Goal: Task Accomplishment & Management: Use online tool/utility

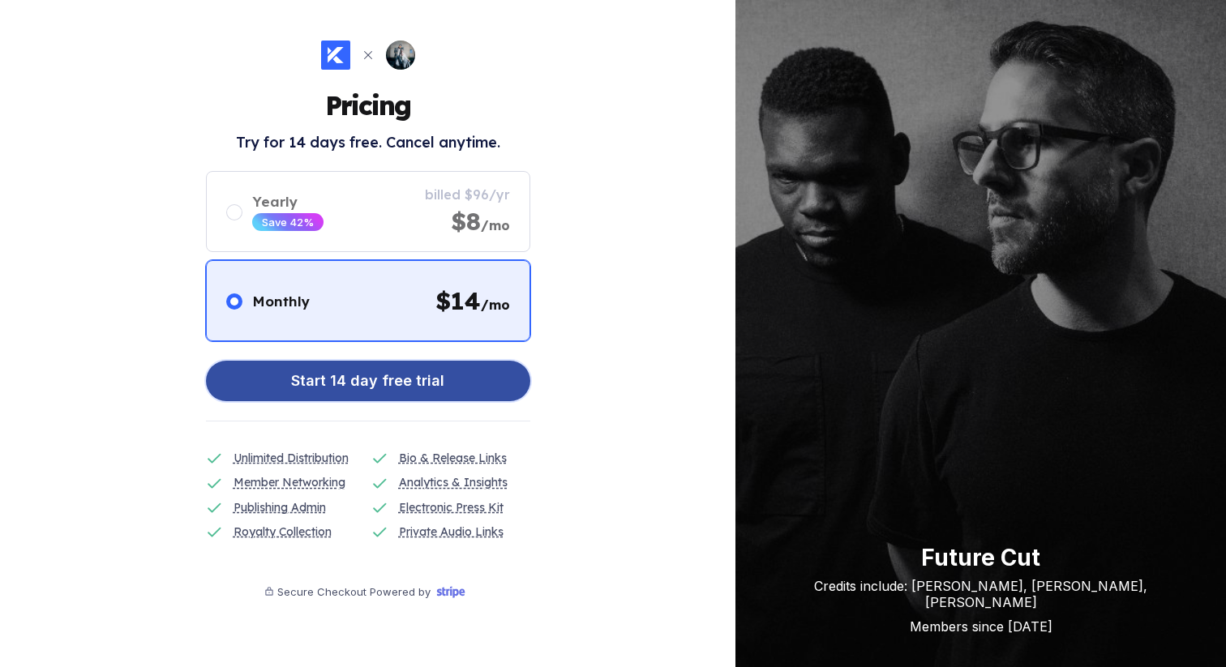
click at [459, 389] on button "Start 14 day free trial" at bounding box center [368, 381] width 324 height 41
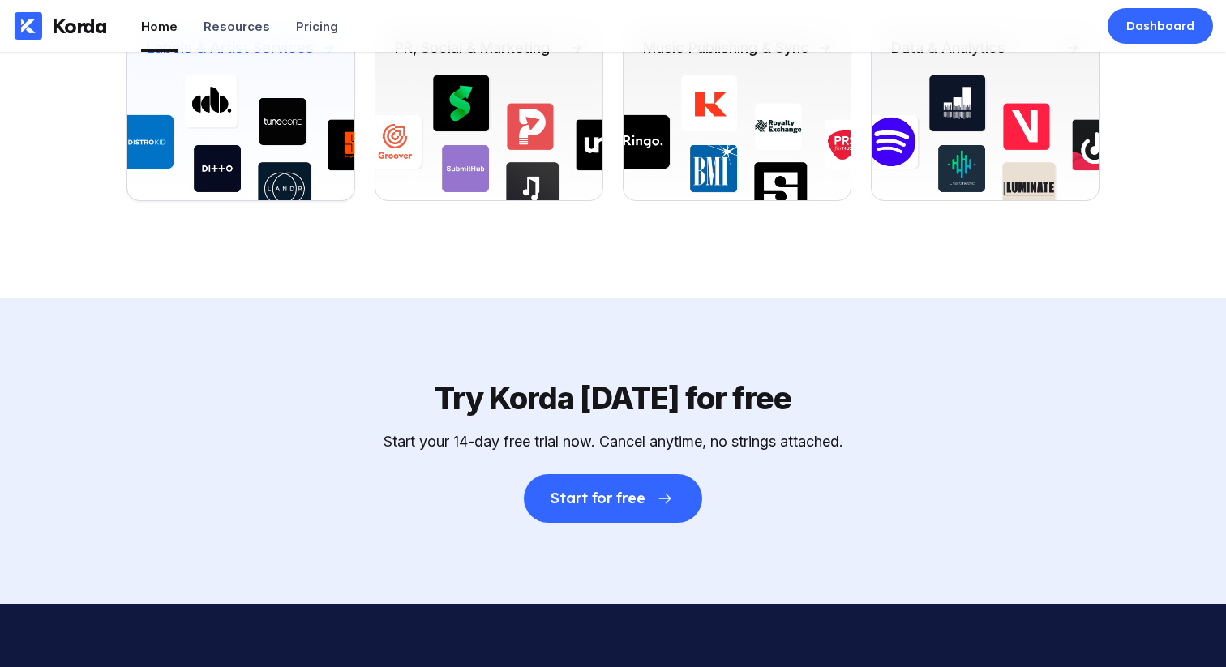
scroll to position [4654, 0]
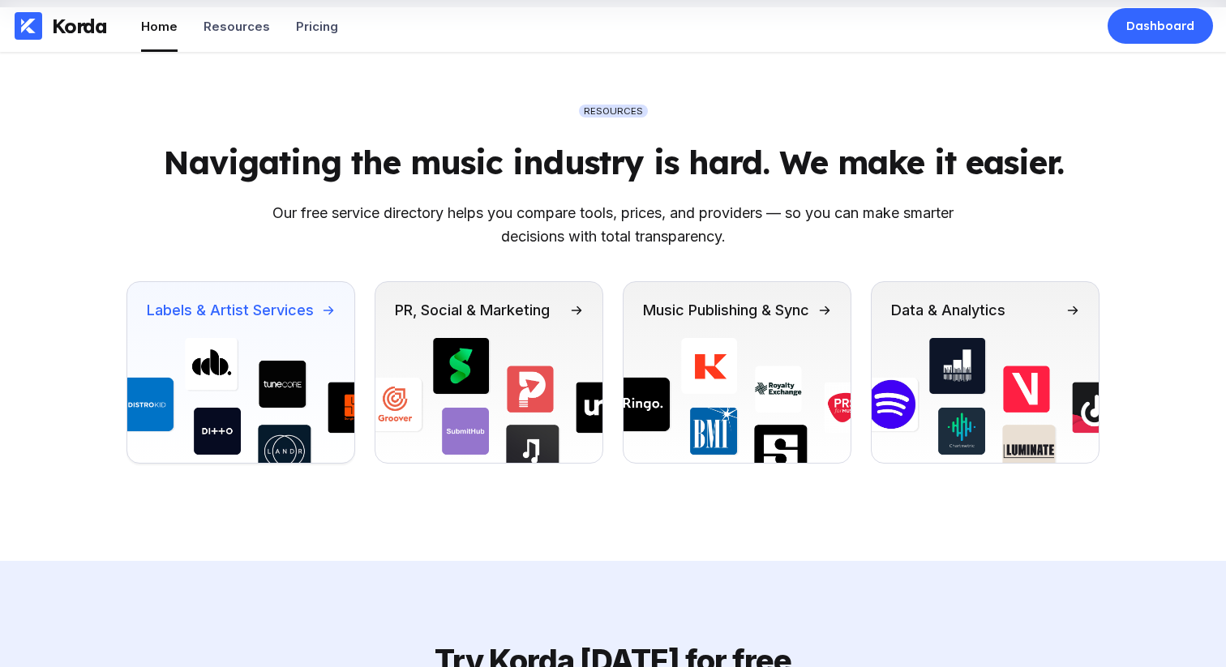
click at [263, 328] on div "Labels & Artist Services" at bounding box center [240, 310] width 227 height 56
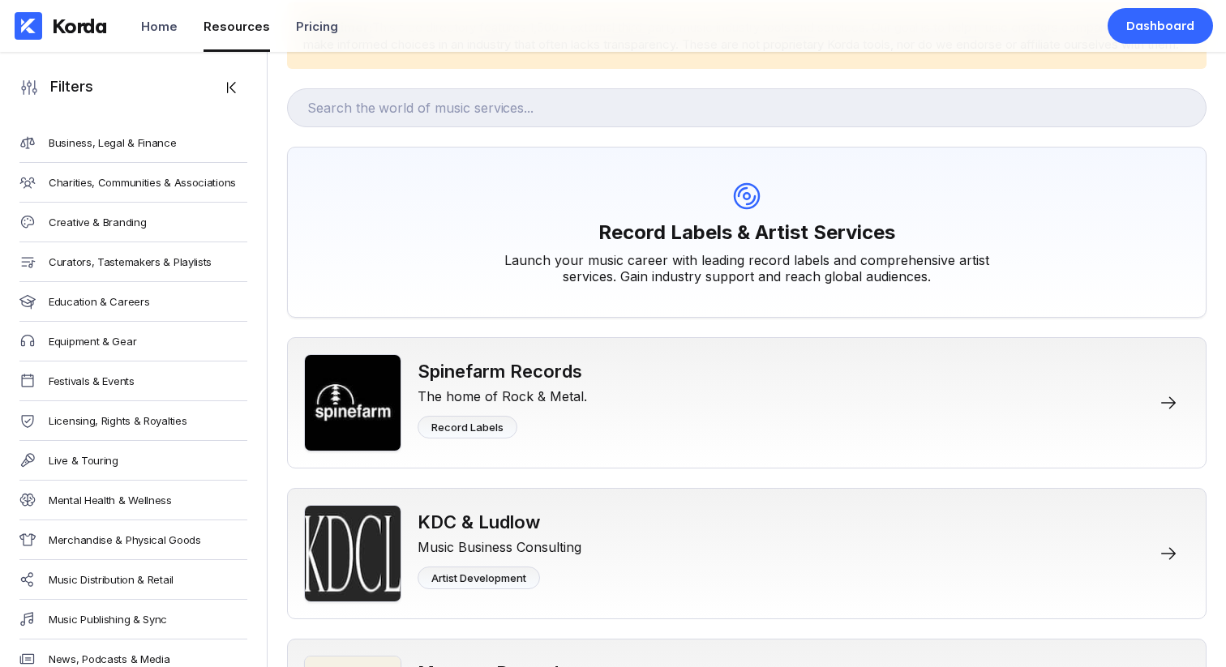
scroll to position [259, 0]
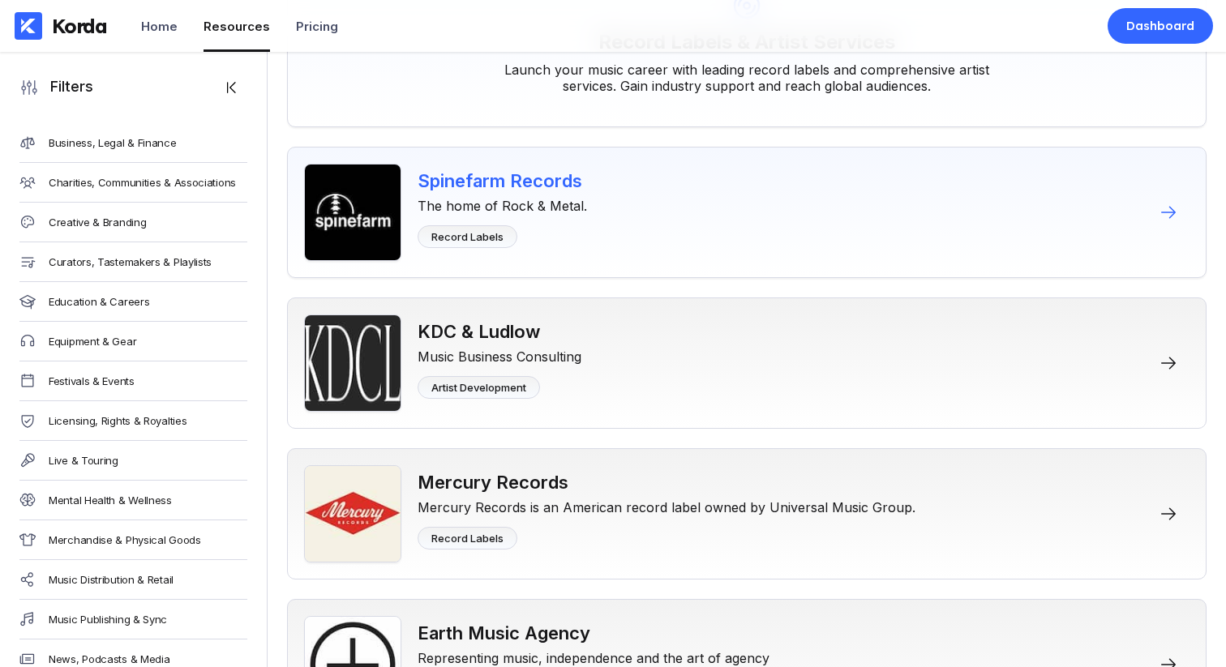
click at [570, 212] on div "The home of Rock & Metal." at bounding box center [502, 202] width 169 height 23
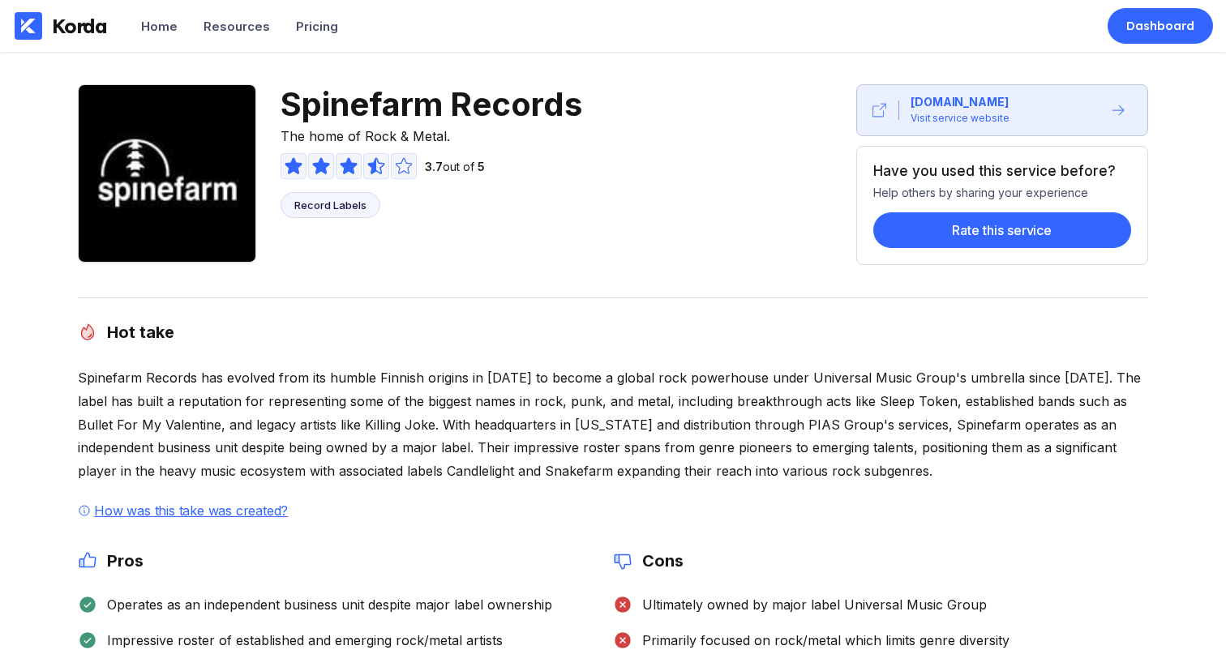
click at [295, 360] on div "Hot take Spinefarm Records has evolved from its humble Finnish origins in 1990 …" at bounding box center [613, 648] width 1070 height 701
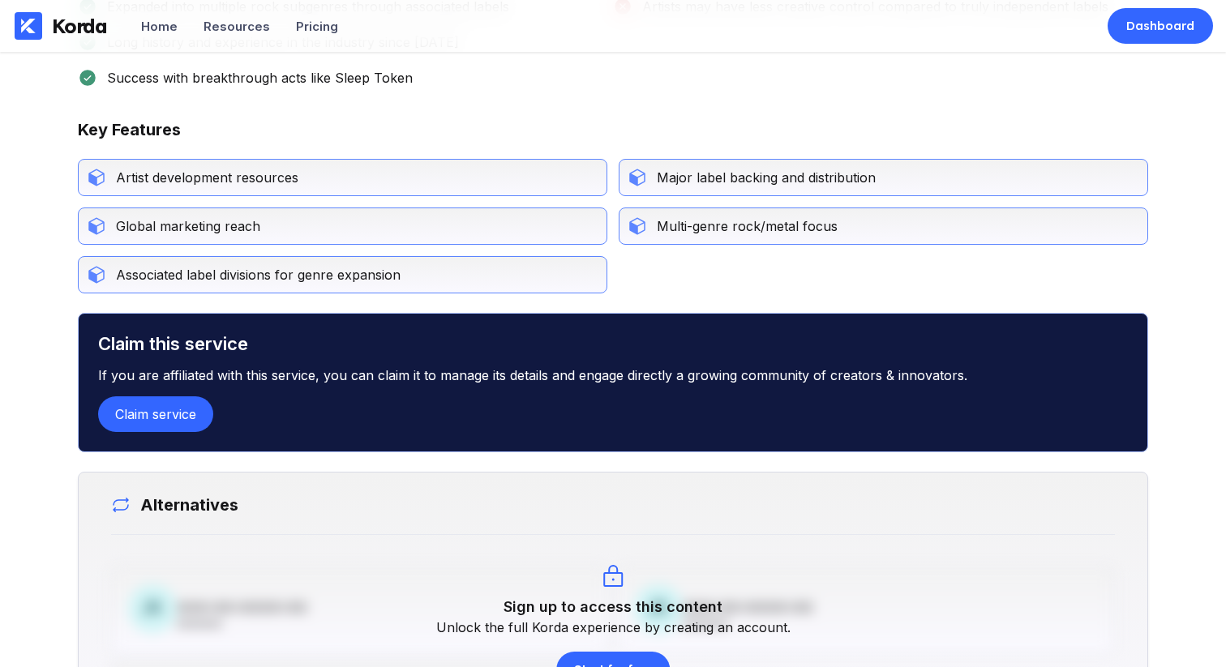
scroll to position [910, 0]
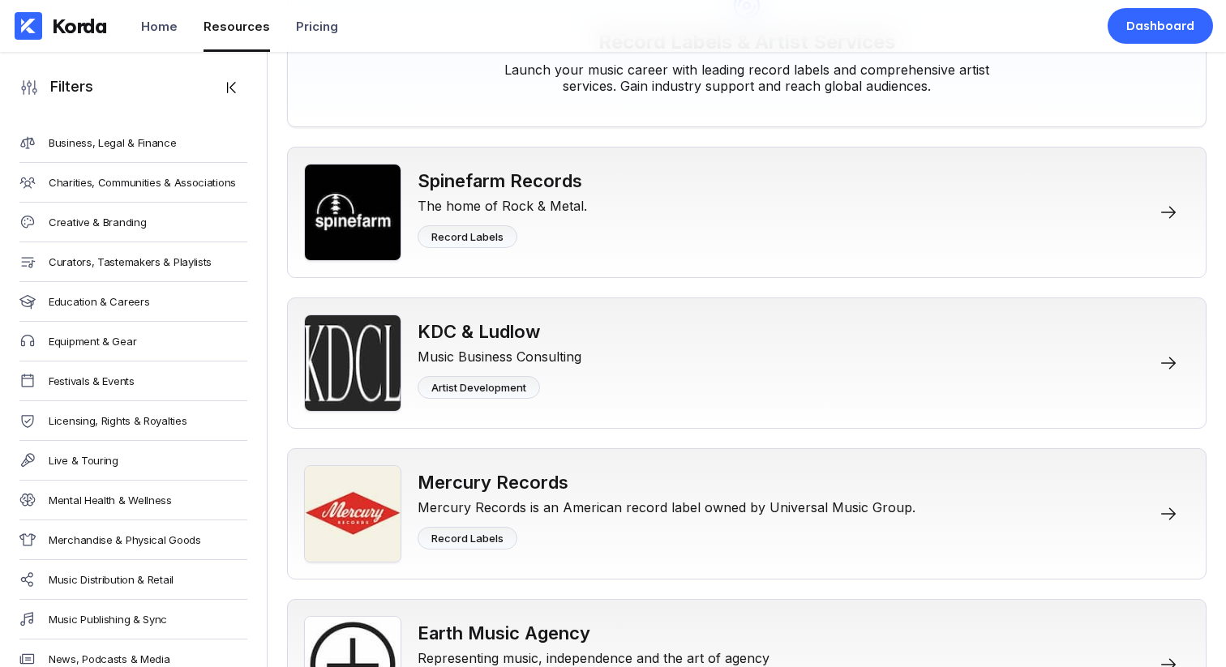
scroll to position [191, 0]
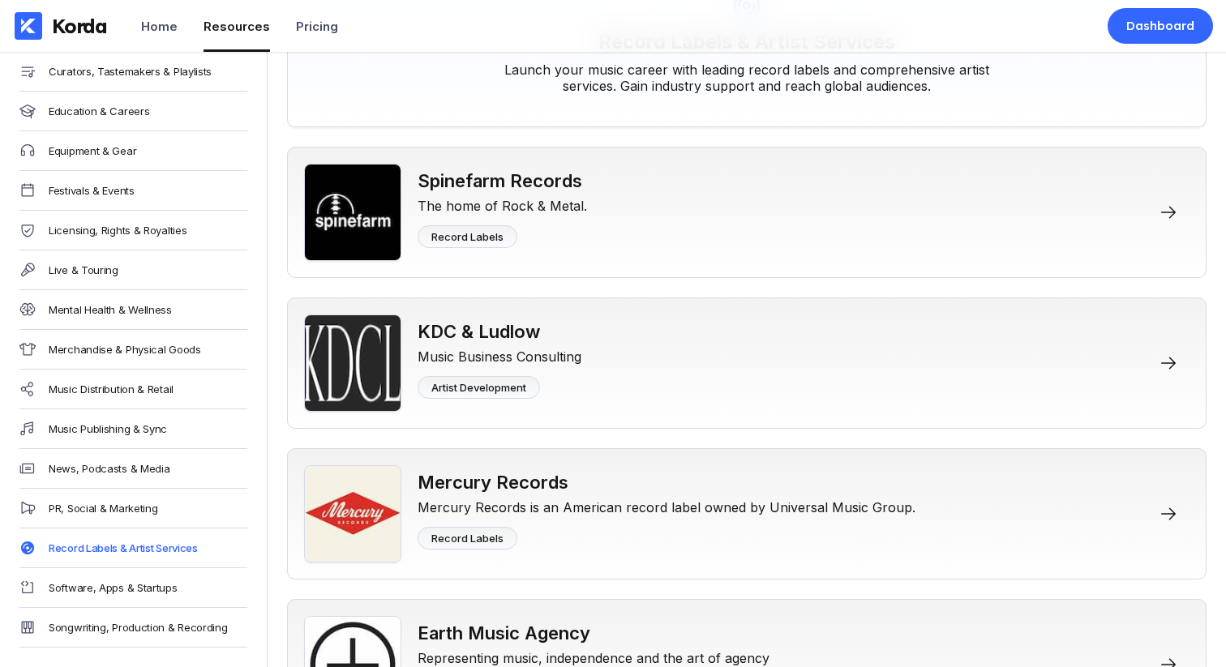
scroll to position [4663, 0]
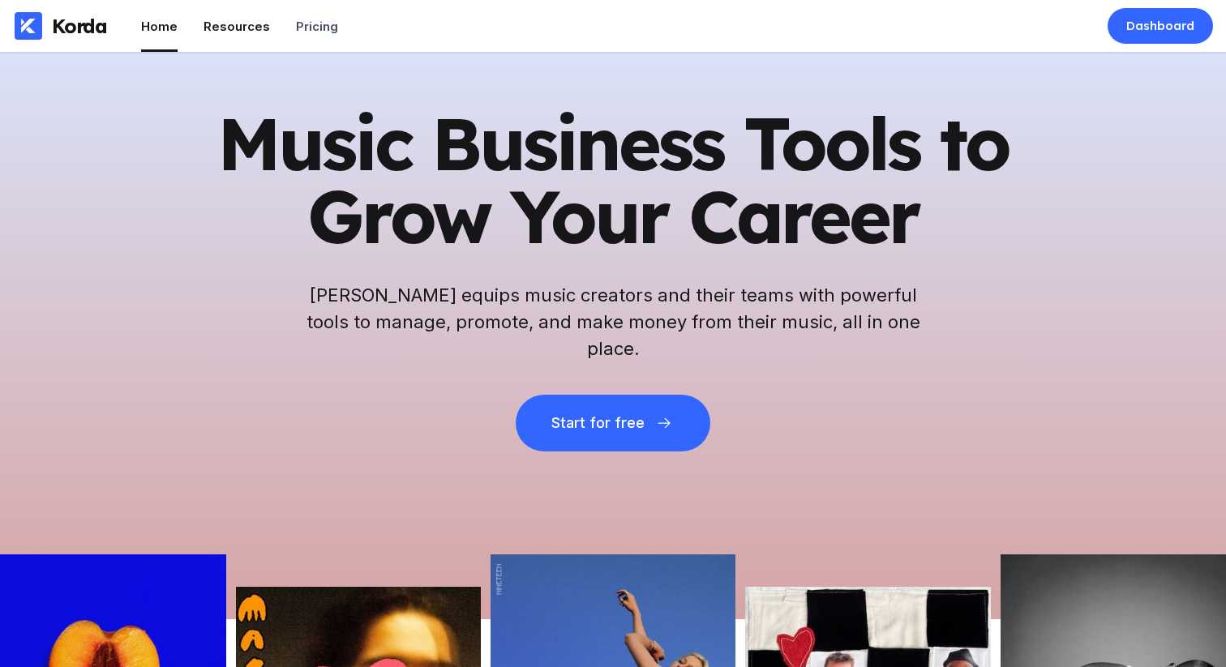
click at [232, 29] on div "Resources" at bounding box center [236, 26] width 66 height 15
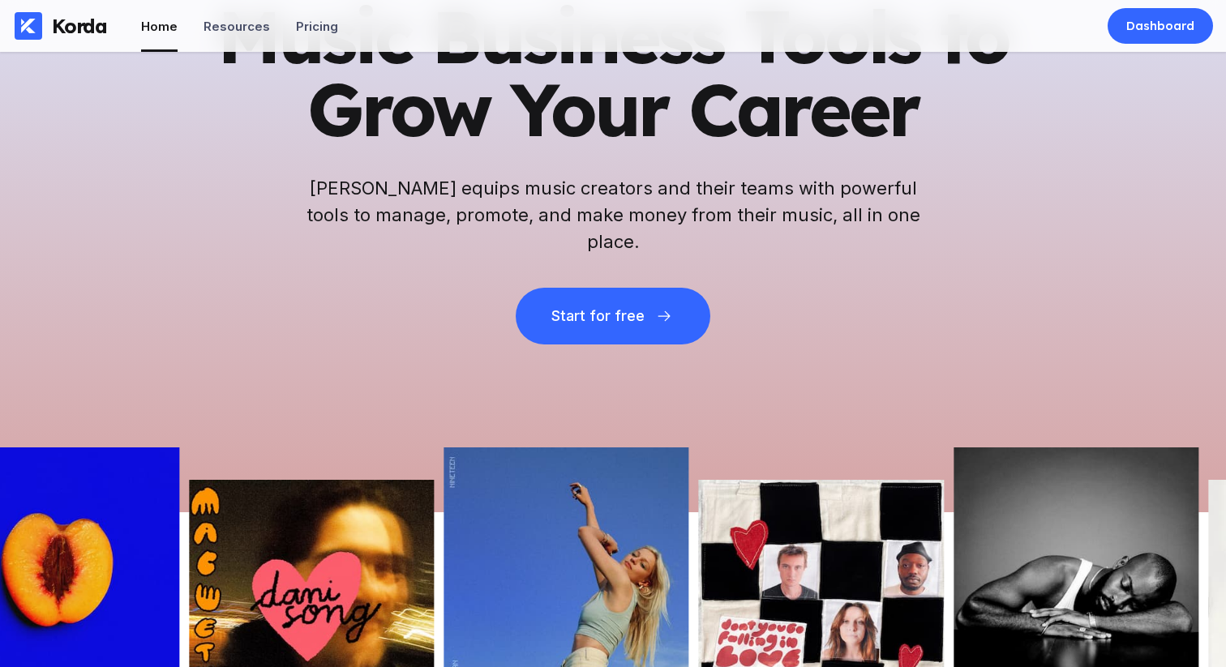
scroll to position [504, 0]
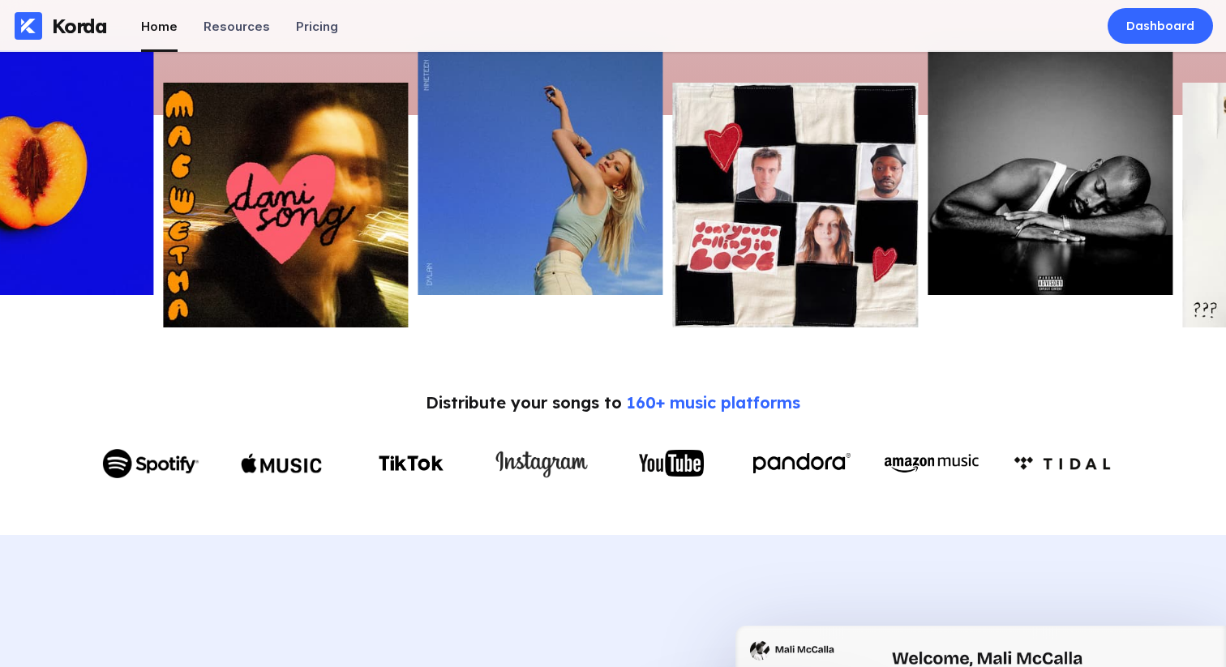
drag, startPoint x: 662, startPoint y: 178, endPoint x: 180, endPoint y: 178, distance: 482.4
click at [418, 178] on img at bounding box center [540, 172] width 245 height 245
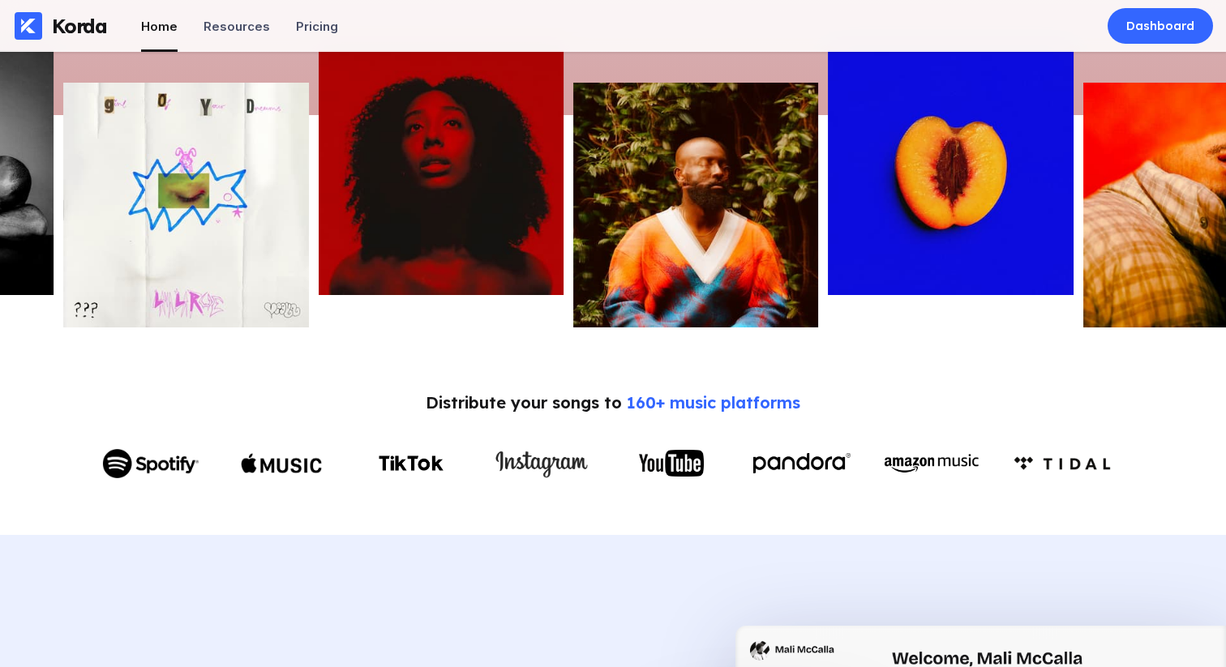
drag, startPoint x: 770, startPoint y: 212, endPoint x: 336, endPoint y: 263, distance: 436.6
click at [336, 263] on img at bounding box center [441, 172] width 245 height 245
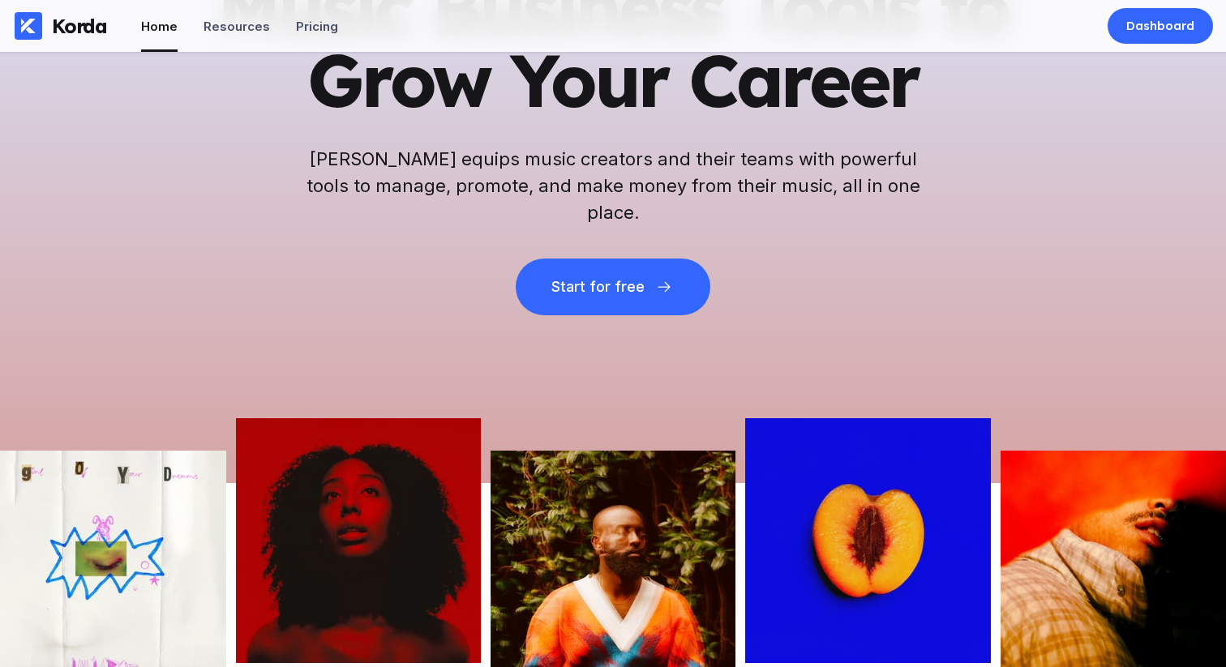
scroll to position [0, 0]
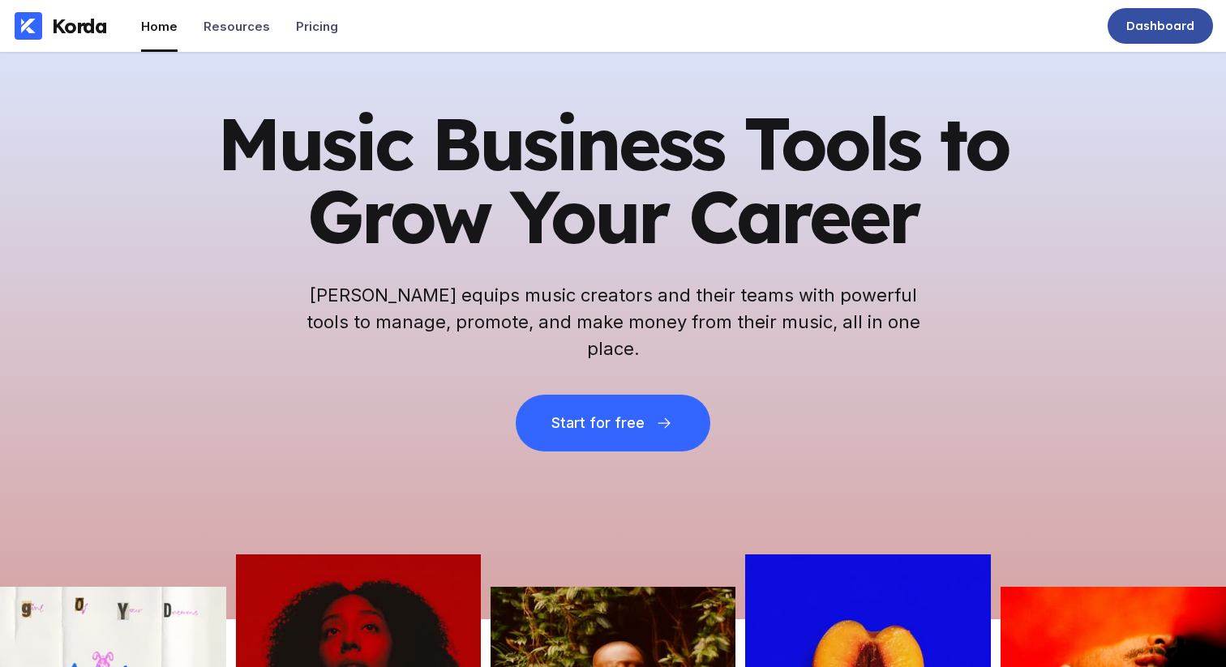
click at [1158, 37] on div "Dashboard" at bounding box center [1159, 26] width 105 height 36
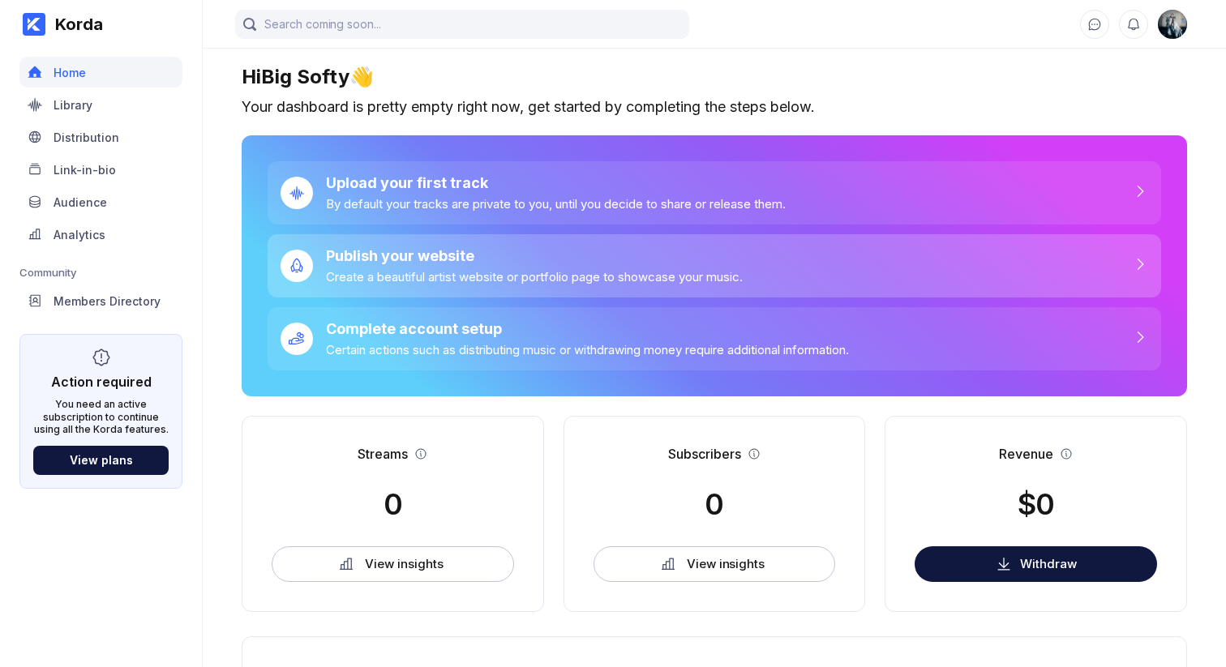
click at [416, 262] on div "Publish your website" at bounding box center [534, 255] width 417 height 17
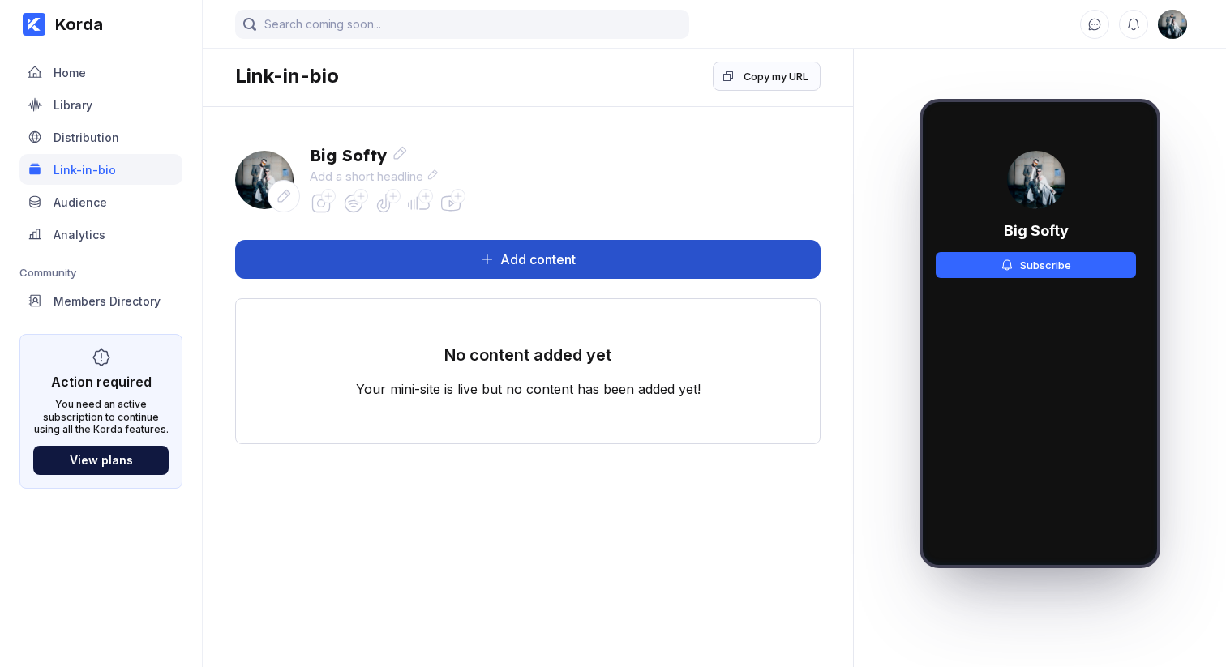
click at [340, 249] on button "Add content" at bounding box center [527, 259] width 585 height 39
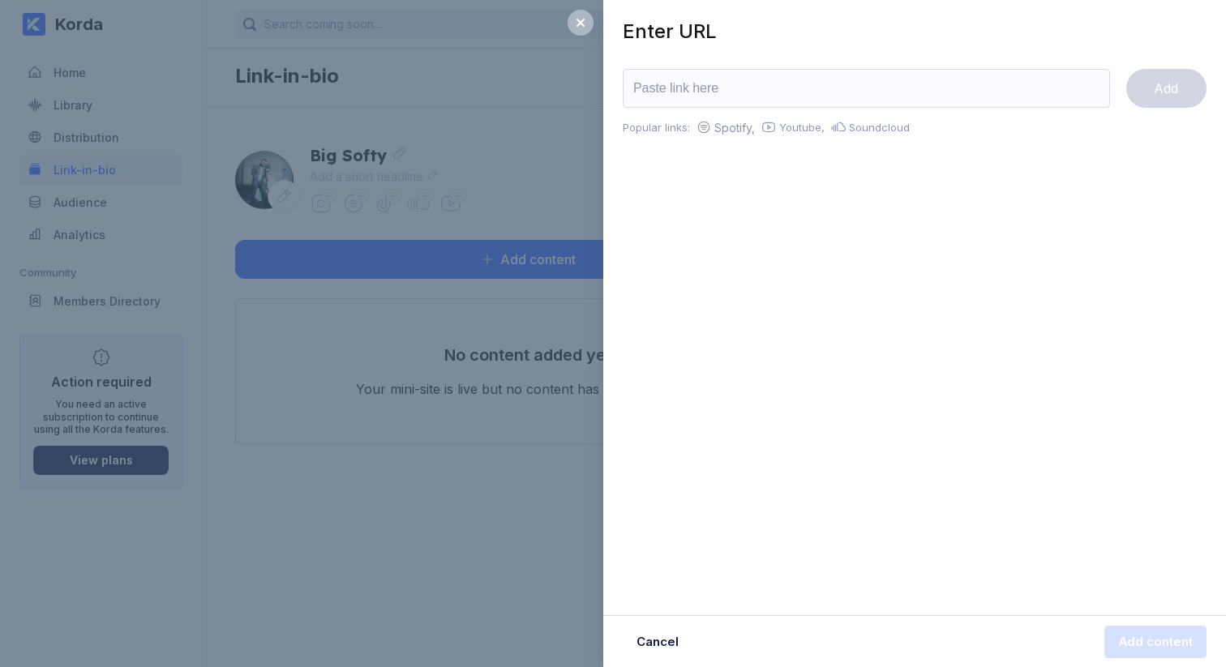
click at [680, 95] on input "url" at bounding box center [866, 88] width 487 height 39
click at [680, 121] on div "Popular links:" at bounding box center [656, 127] width 67 height 16
click at [713, 126] on div "Spotify," at bounding box center [733, 128] width 44 height 14
click at [744, 93] on input "url" at bounding box center [866, 88] width 487 height 39
paste input "https://open.spotify.com/track/6qN0RDN2xRT0kcxHUMhFzL?si=66349d5d06a24701"
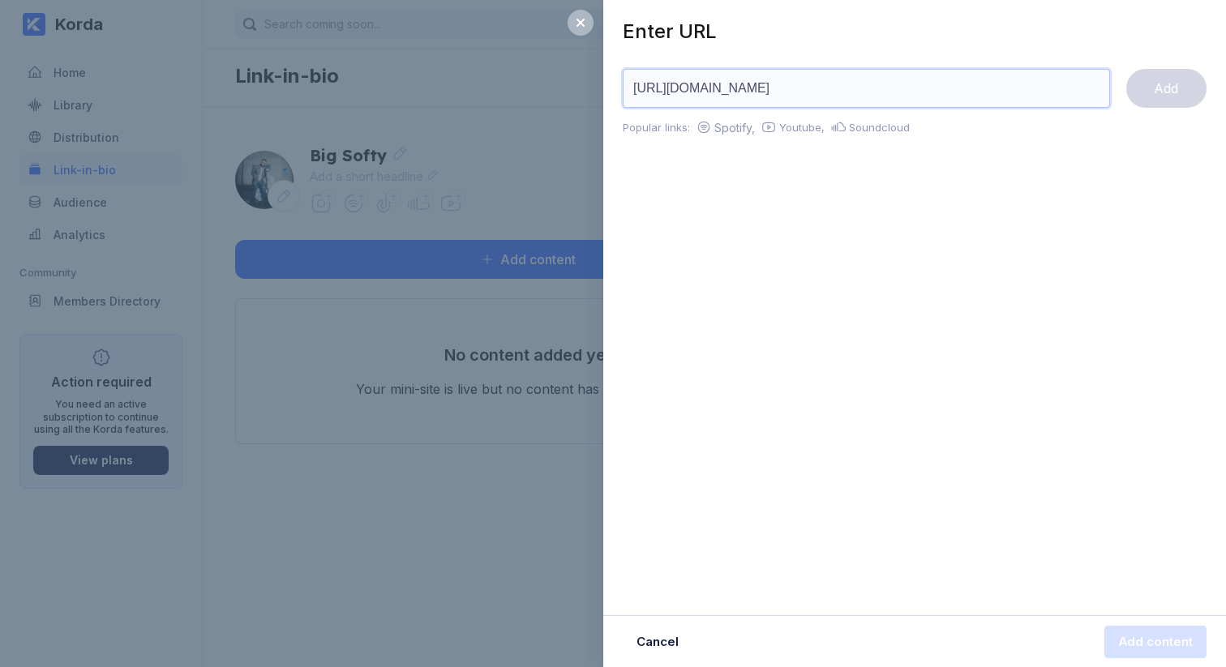
scroll to position [0, 31]
type input "https://open.spotify.com/track/6qN0RDN2xRT0kcxHUMhFzL?si=66349d5d06a24701"
click at [1154, 87] on div "Add" at bounding box center [1166, 88] width 24 height 16
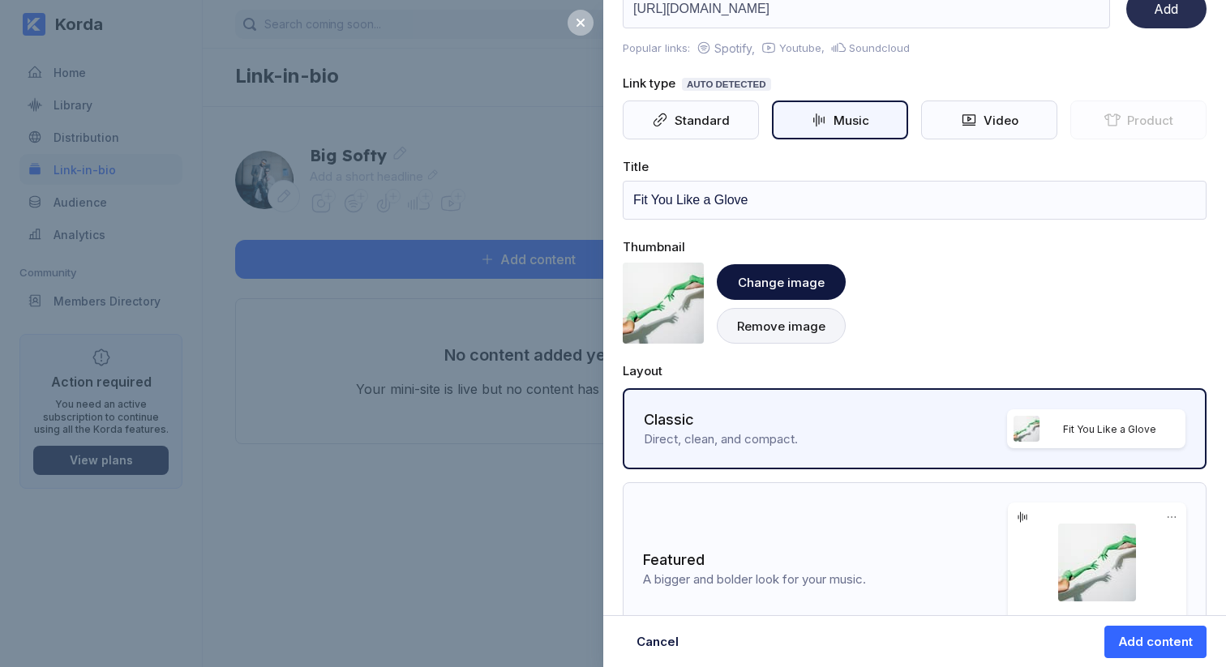
scroll to position [132, 0]
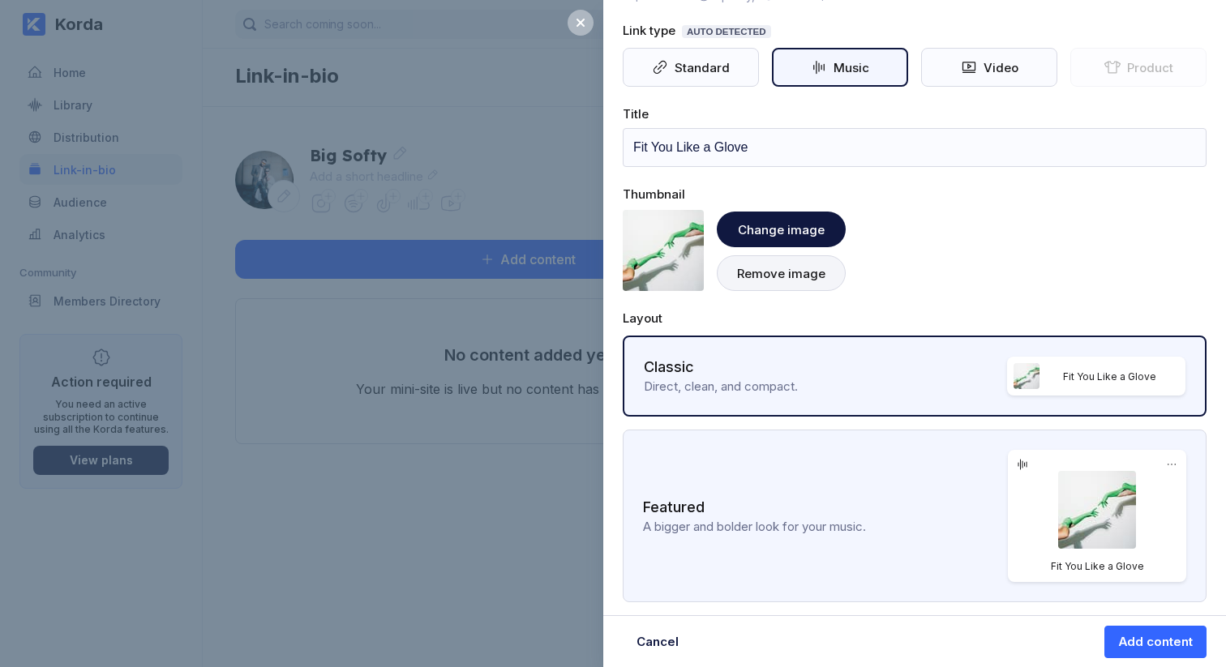
click at [965, 523] on div "A bigger and bolder look for your music." at bounding box center [825, 526] width 365 height 15
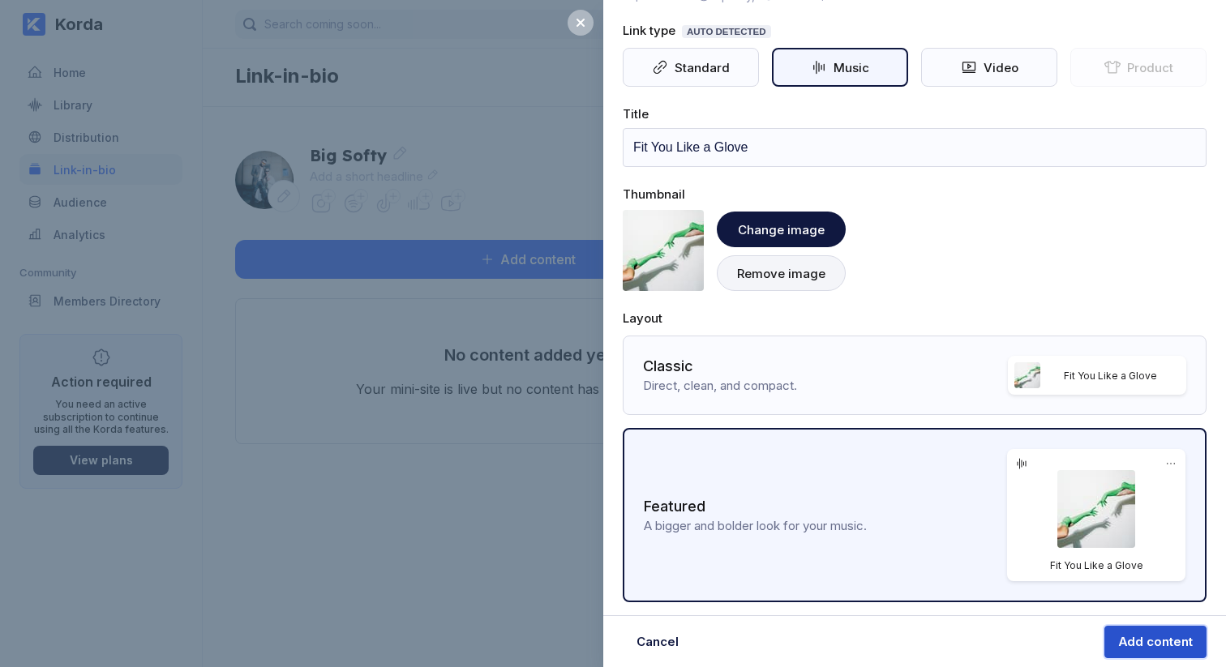
click at [1136, 640] on div "Add content" at bounding box center [1155, 642] width 75 height 16
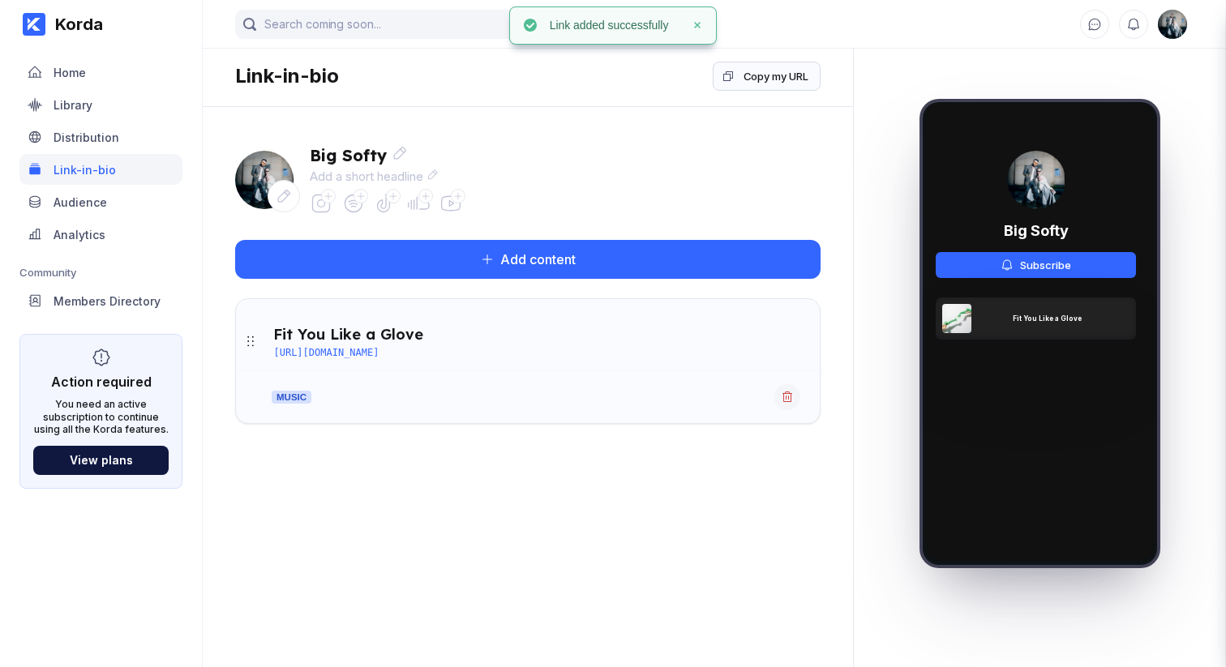
scroll to position [0, 32]
click at [414, 359] on div "Fit You Like a Glove https://open.spotify.com/track/6qN0RDN2xRT0kcxHUMhFzL?si=6…" at bounding box center [528, 341] width 584 height 58
click at [379, 348] on div "https://open.spotify.com/track/6qN0RDN2xRT0kcxHUMhFzL?si=66349d5d06a24701" at bounding box center [325, 352] width 105 height 11
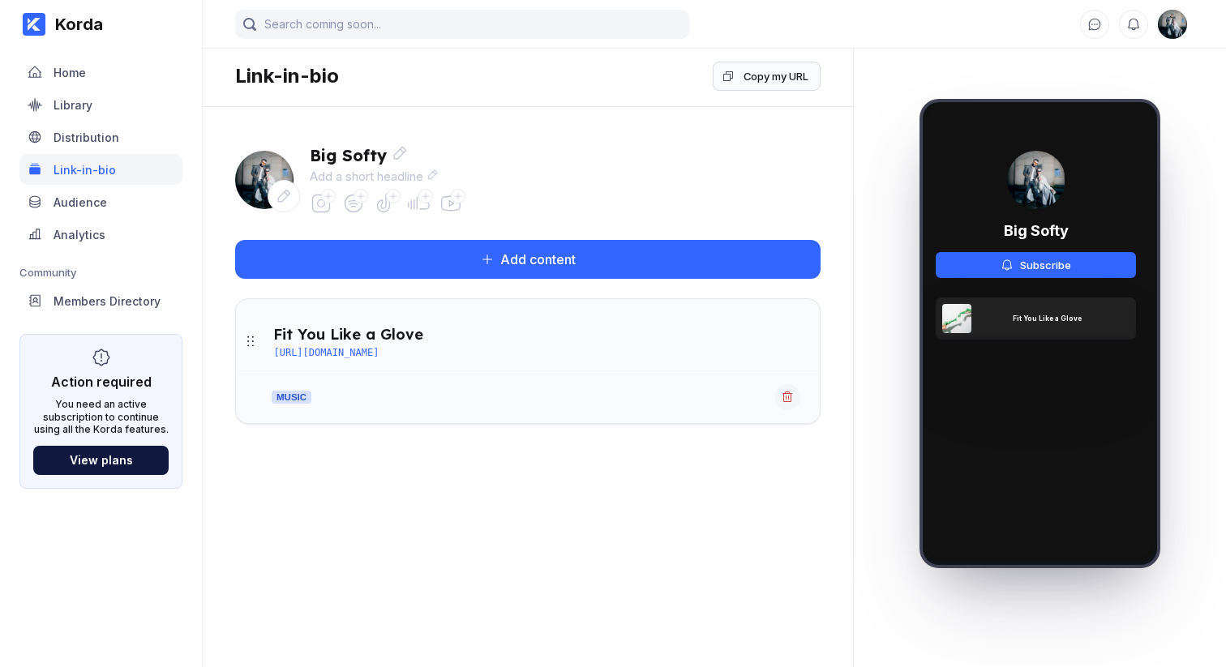
click at [249, 345] on icon at bounding box center [250, 341] width 16 height 16
click at [251, 342] on icon at bounding box center [250, 341] width 16 height 16
click at [105, 202] on div "Audience" at bounding box center [81, 202] width 54 height 14
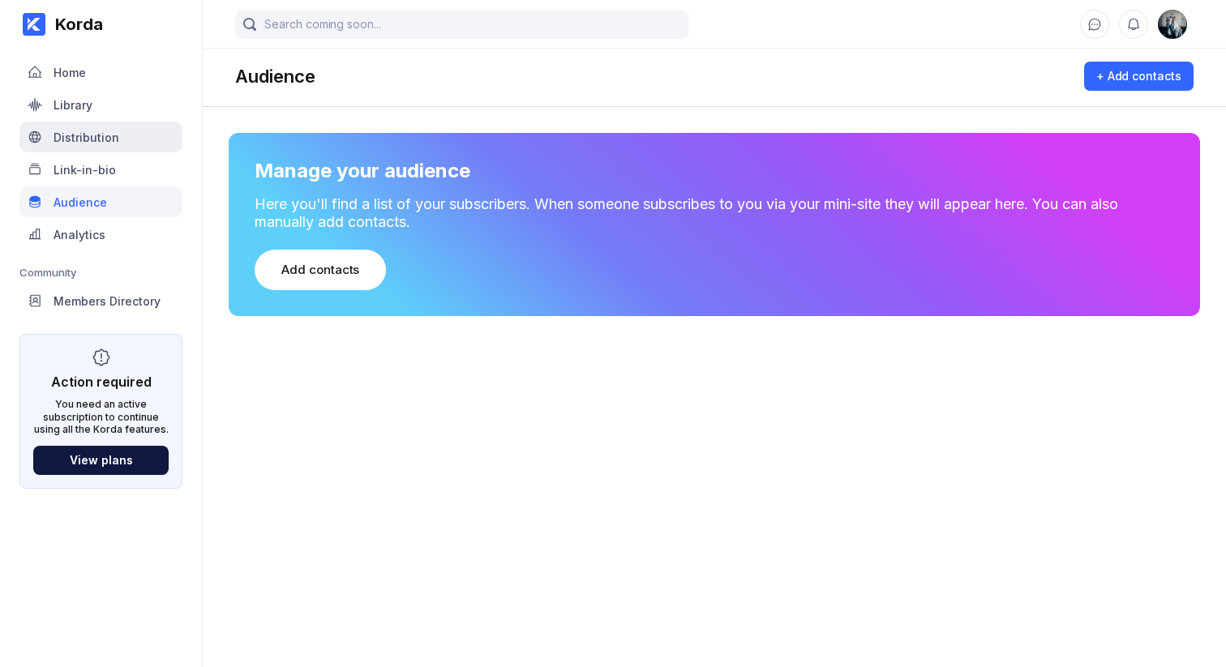
click at [96, 131] on div "Distribution" at bounding box center [87, 138] width 66 height 14
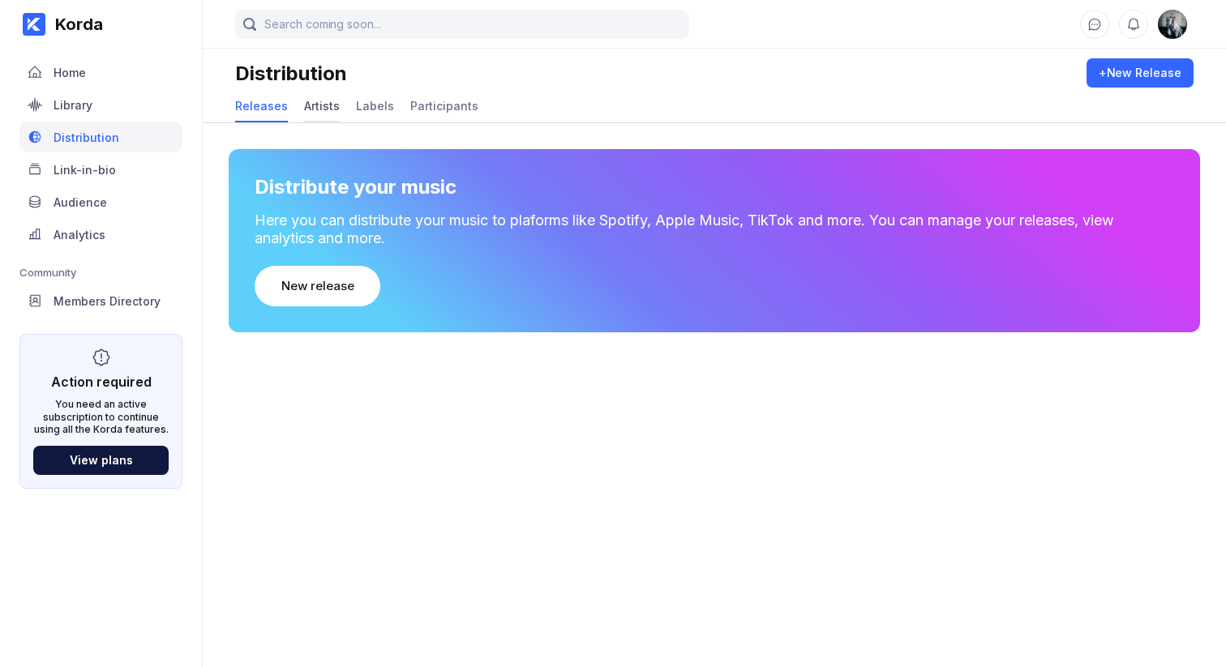
click at [304, 111] on div "Artists" at bounding box center [322, 106] width 36 height 14
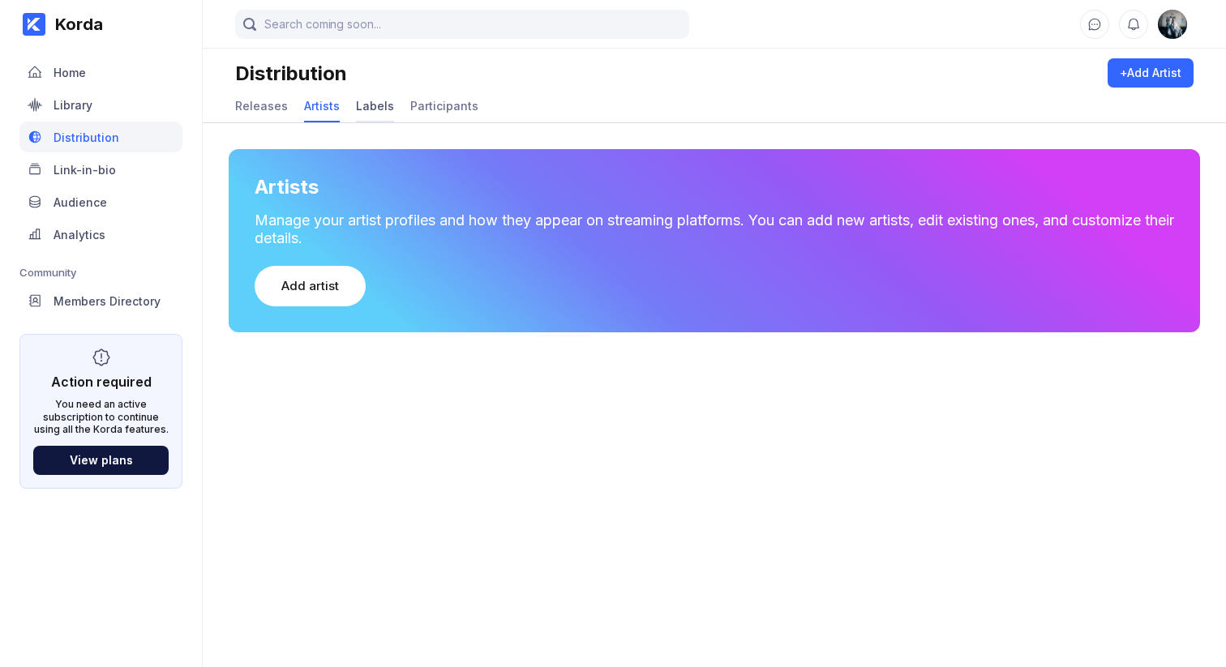
click at [370, 100] on div "Labels" at bounding box center [375, 106] width 38 height 14
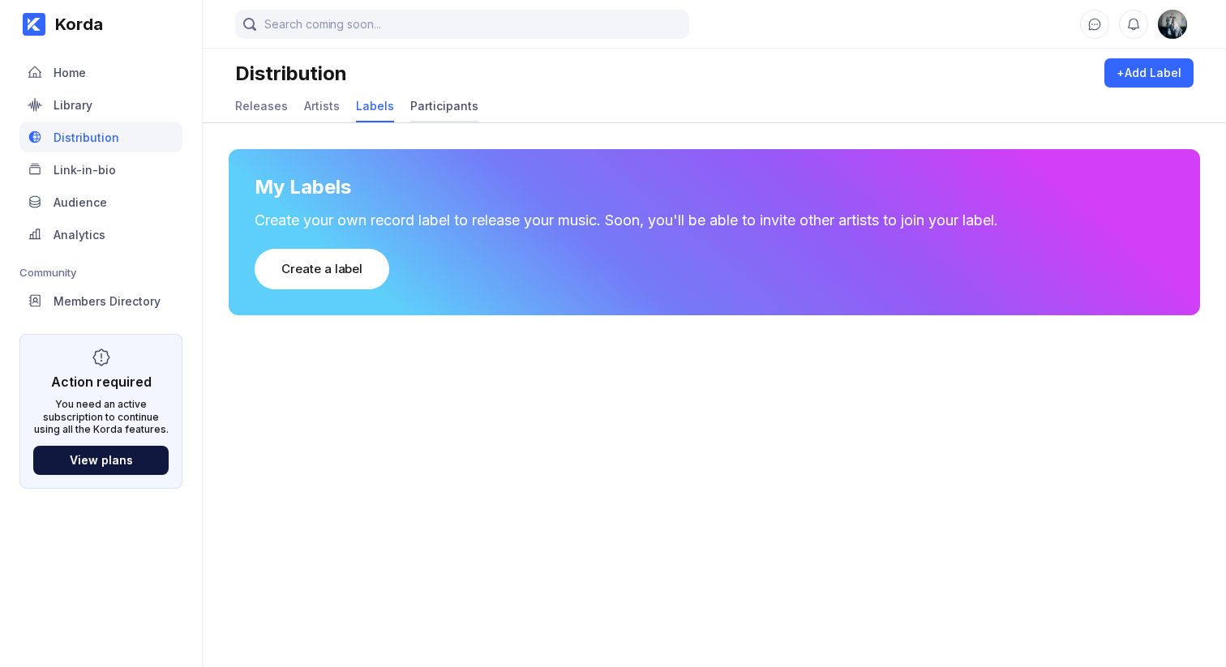
click at [424, 102] on div "Participants" at bounding box center [444, 106] width 68 height 14
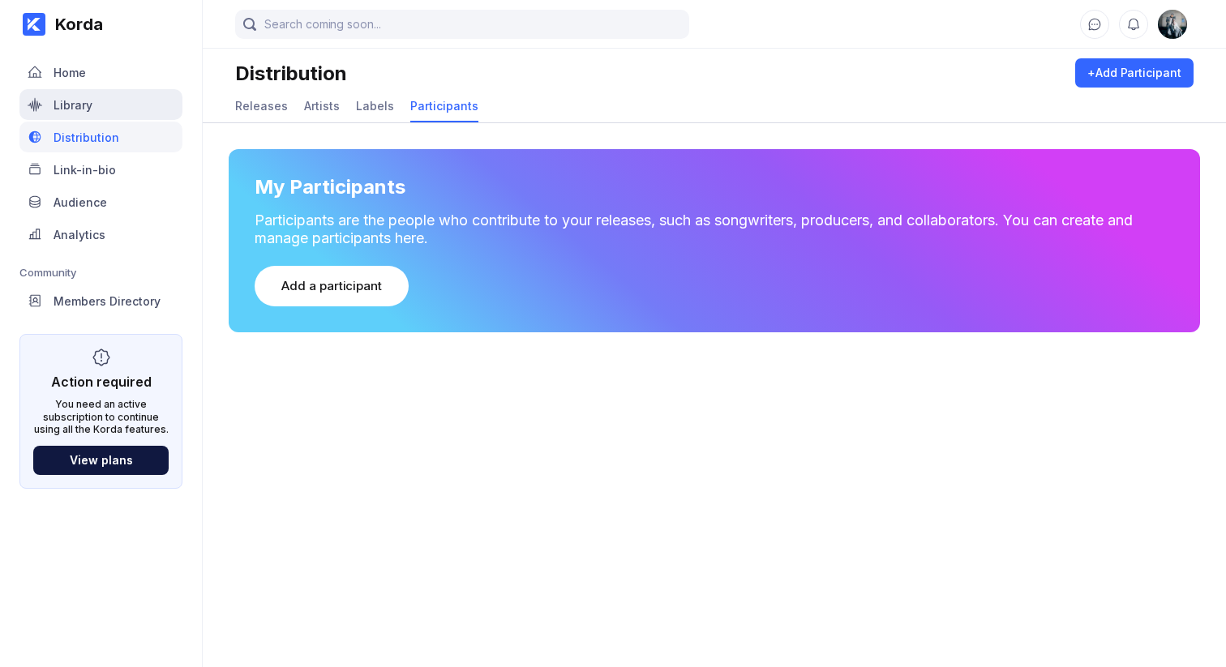
click at [128, 117] on div "Library" at bounding box center [100, 104] width 163 height 31
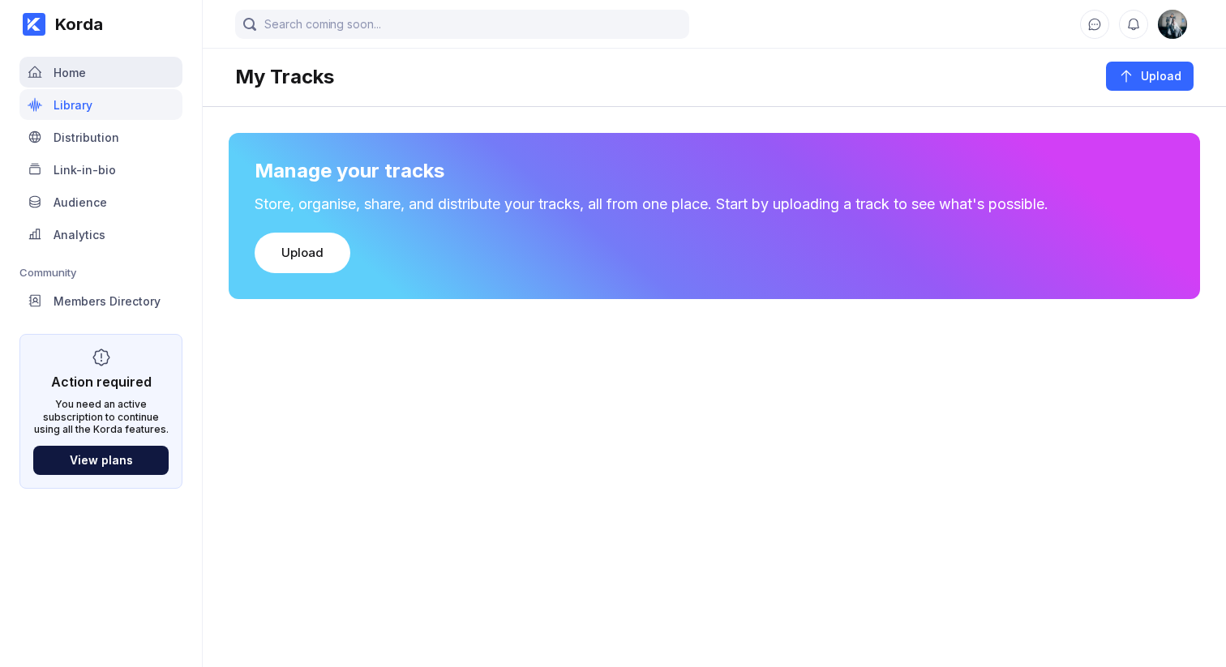
click at [130, 74] on div "Home" at bounding box center [100, 72] width 163 height 31
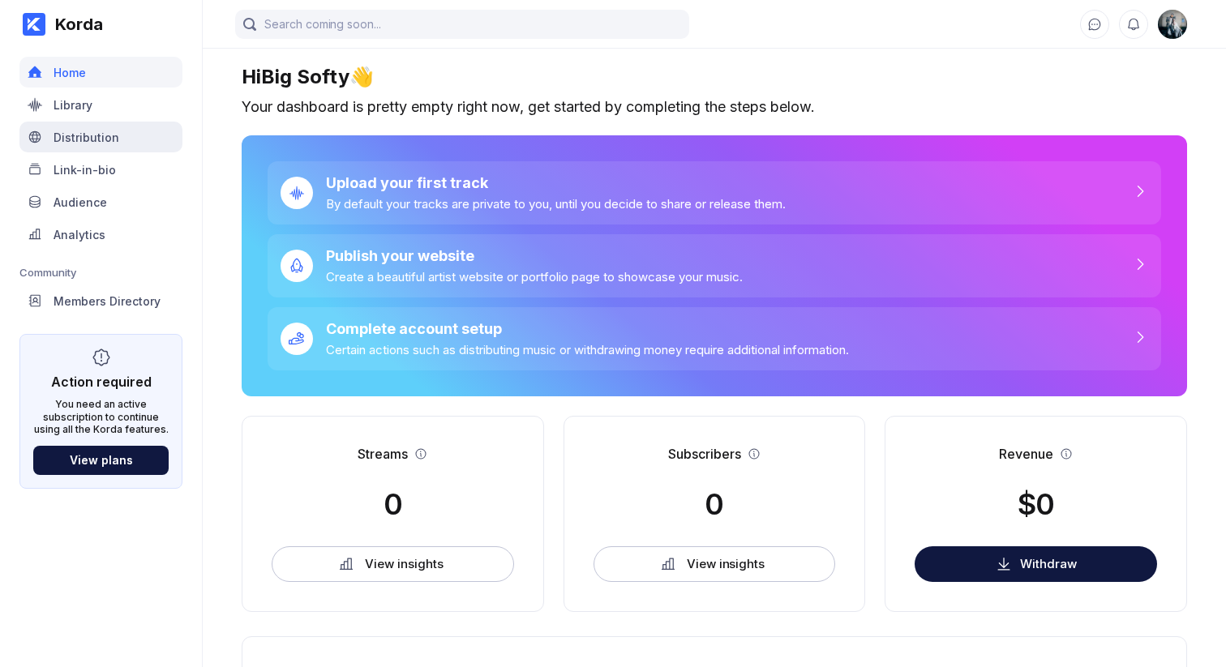
click at [118, 128] on div "Distribution" at bounding box center [100, 137] width 163 height 31
